Goal: Communication & Community: Answer question/provide support

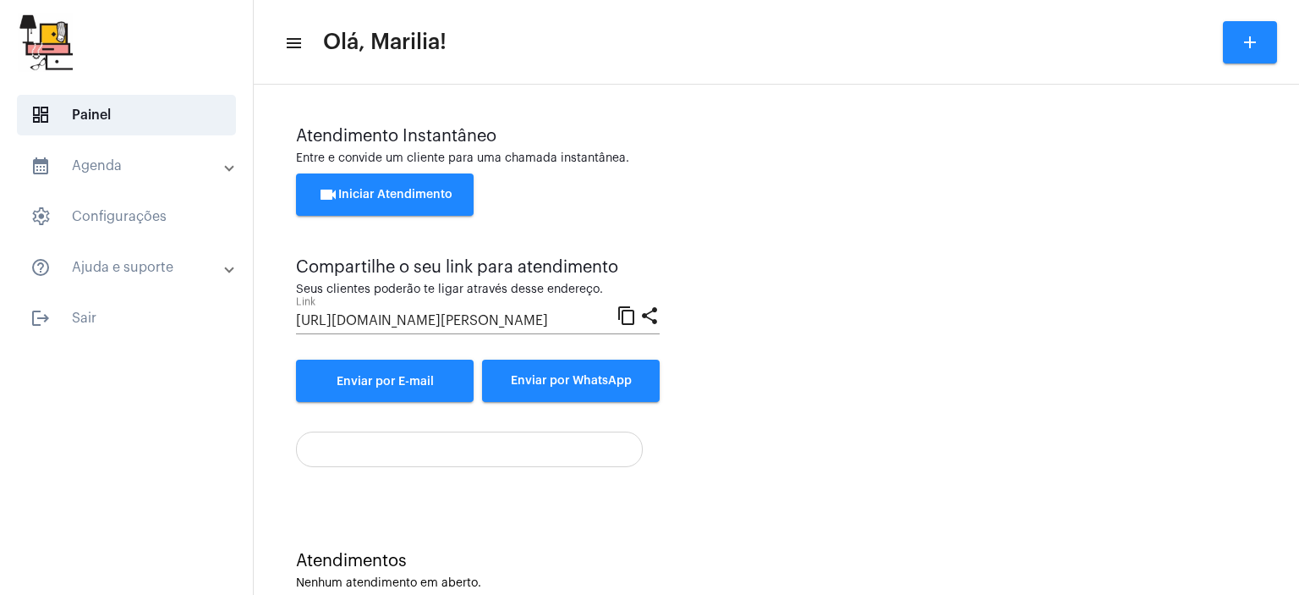
click at [1052, 222] on div "videocam Iniciar Atendimento" at bounding box center [776, 202] width 961 height 59
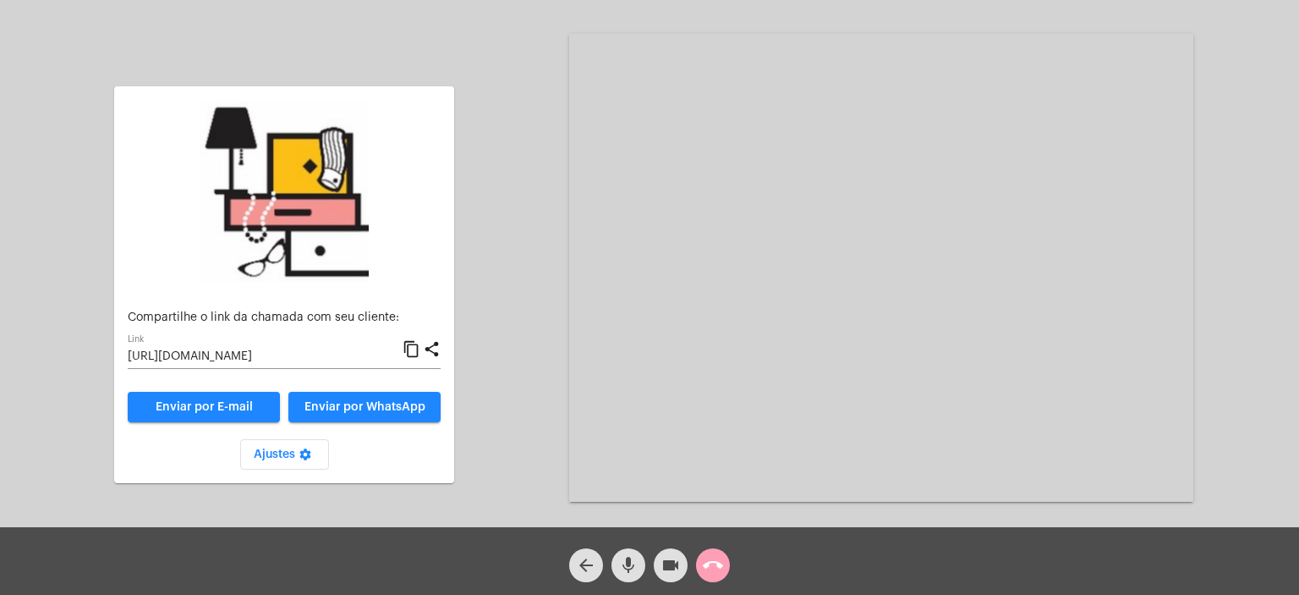
click at [710, 551] on span "call_end" at bounding box center [713, 565] width 20 height 34
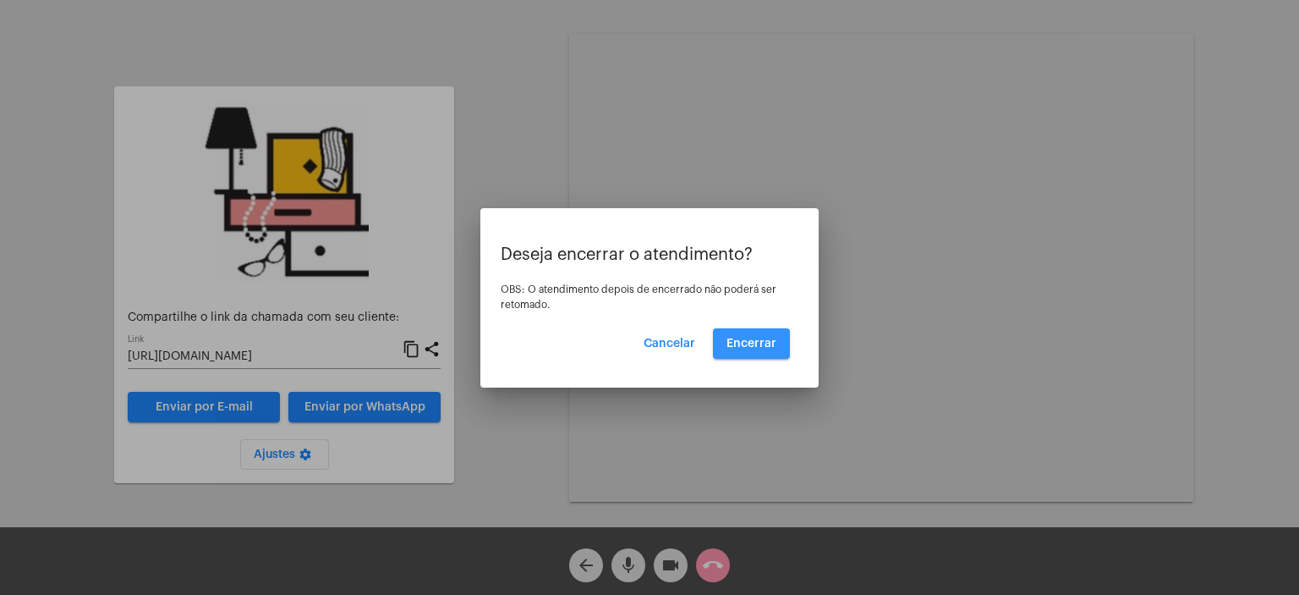
click at [748, 343] on span "Encerrar" at bounding box center [751, 343] width 50 height 12
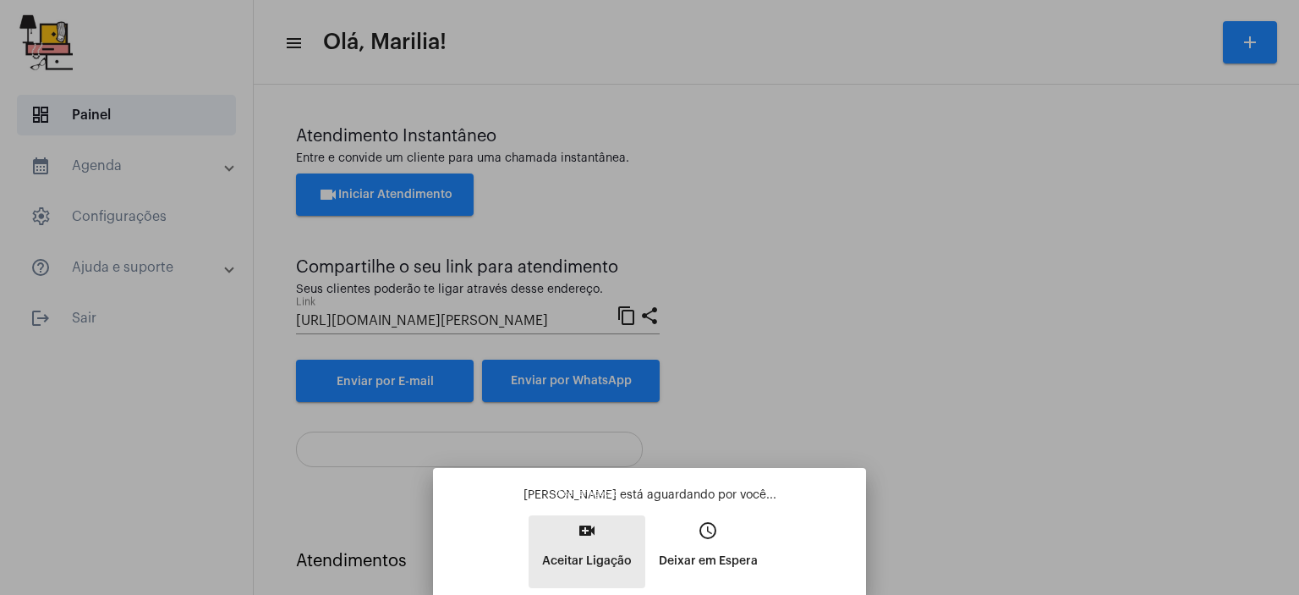
click at [599, 561] on p "Aceitar Ligação" at bounding box center [587, 560] width 90 height 30
